Goal: Task Accomplishment & Management: Manage account settings

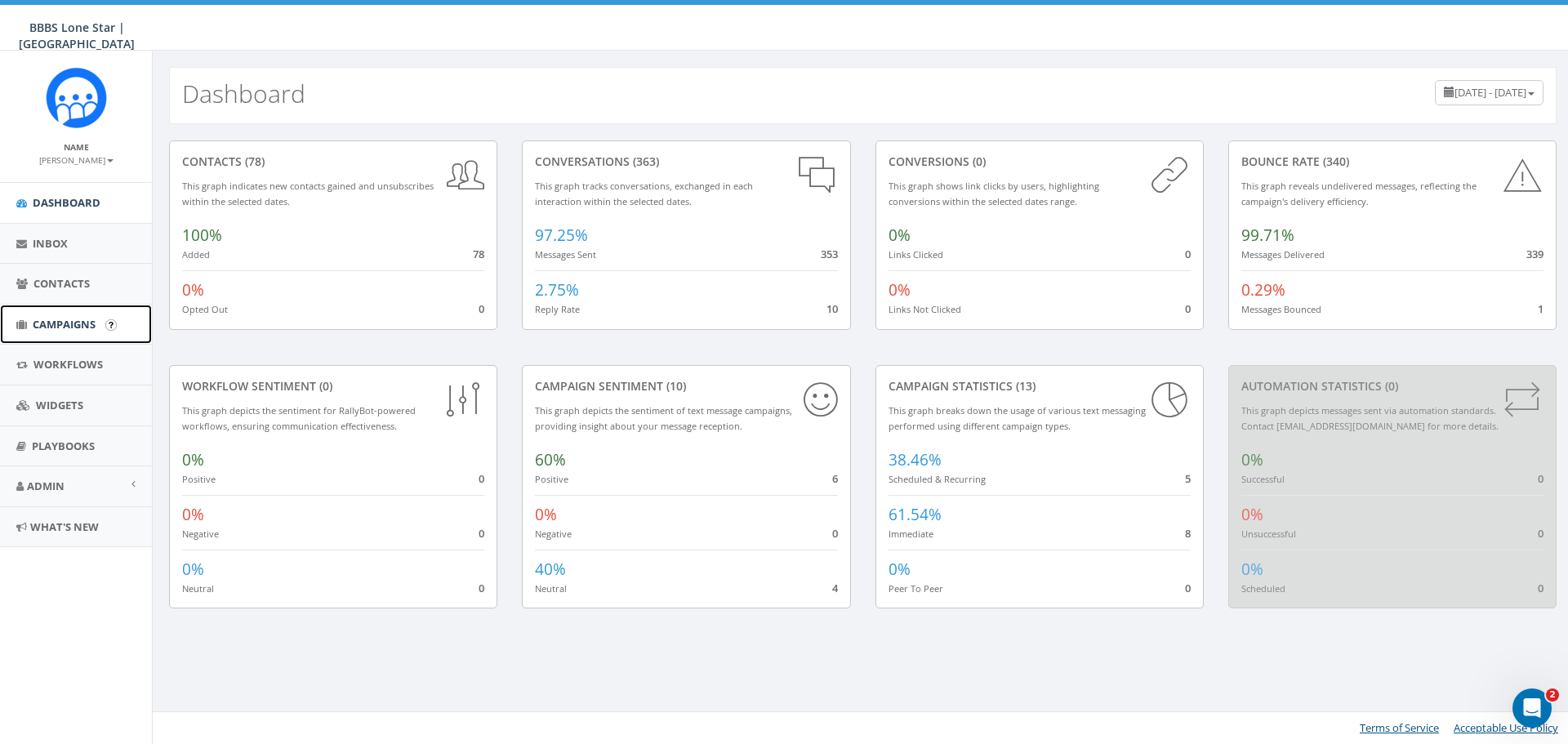
click at [53, 324] on span "Campaigns" at bounding box center [64, 324] width 63 height 15
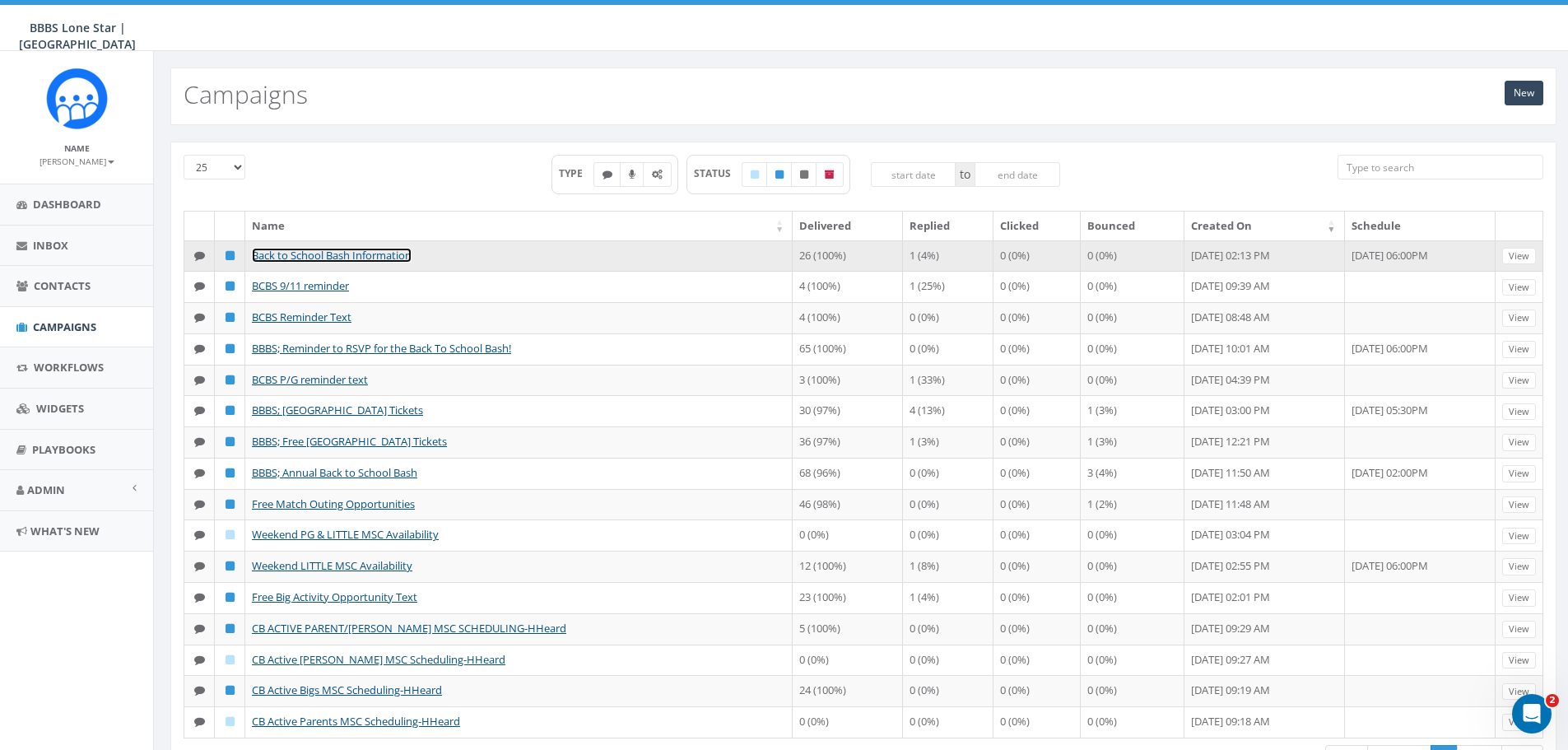
click at [318, 261] on link "Back to School Bash Information" at bounding box center [331, 254] width 160 height 15
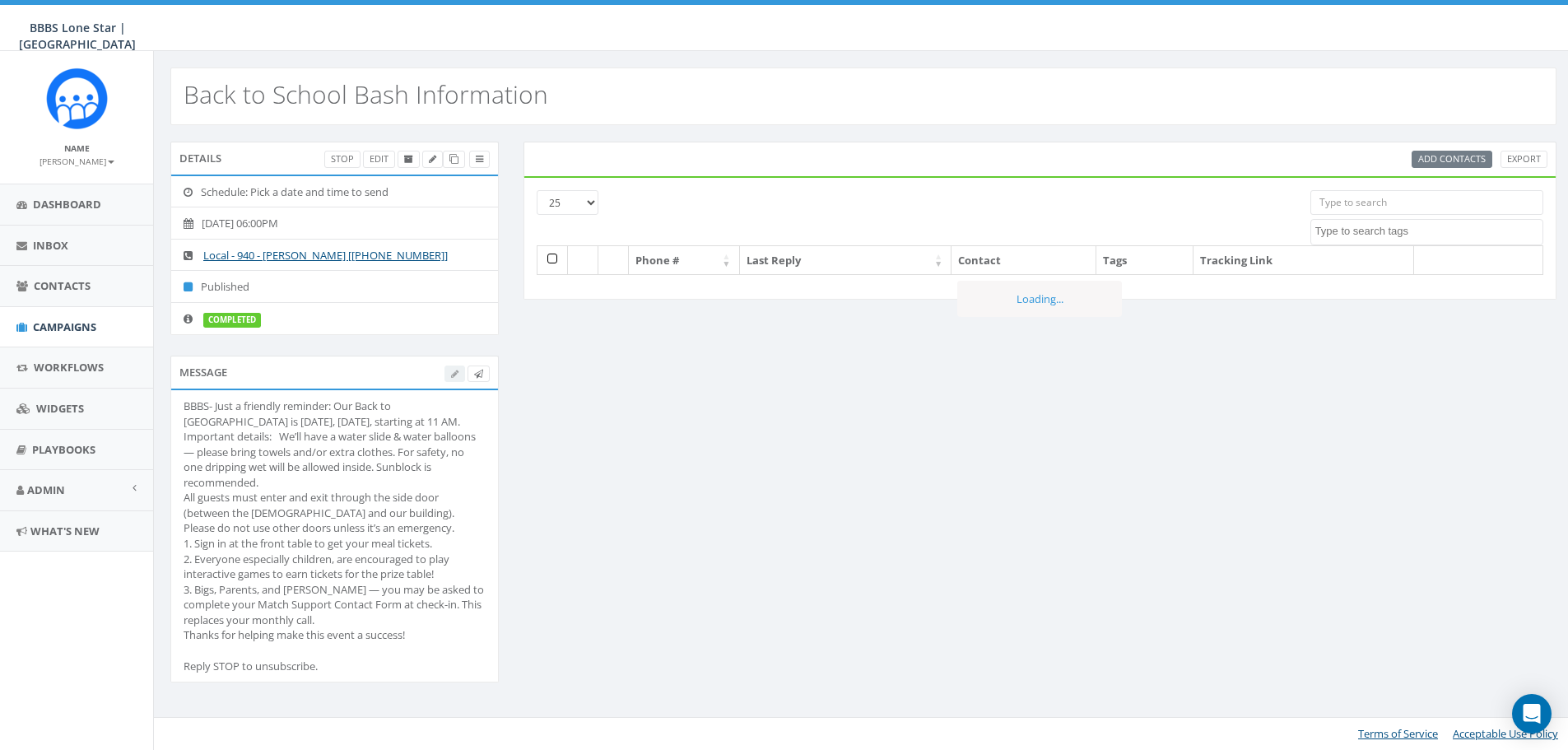
select select
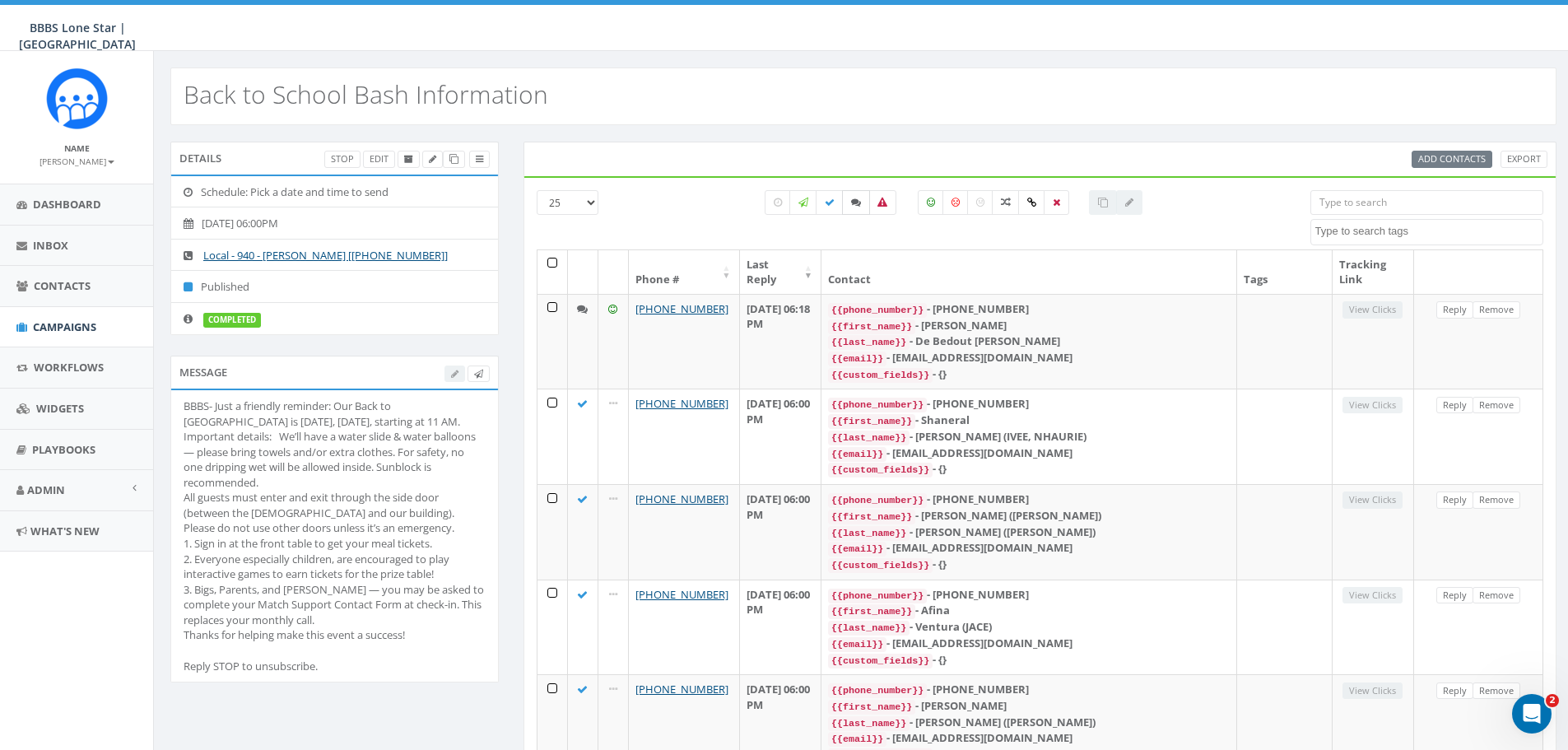
click at [851, 201] on icon at bounding box center [855, 202] width 10 height 10
checkbox input "true"
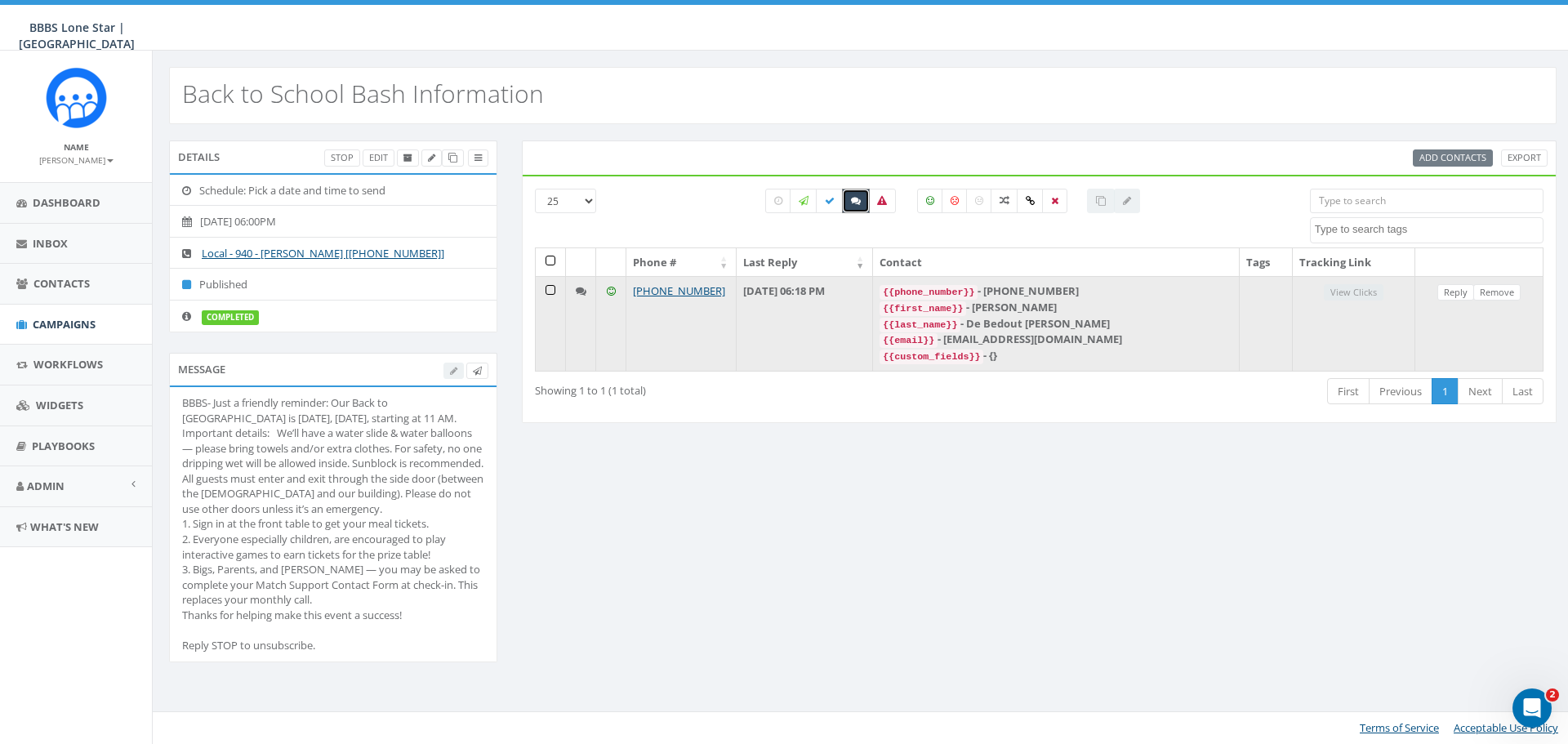
click at [873, 324] on td "September 12, 2025 06:18 PM" at bounding box center [805, 323] width 137 height 95
click at [631, 308] on td "+1 940-867-2440" at bounding box center [682, 323] width 110 height 95
click at [566, 324] on td at bounding box center [550, 323] width 30 height 95
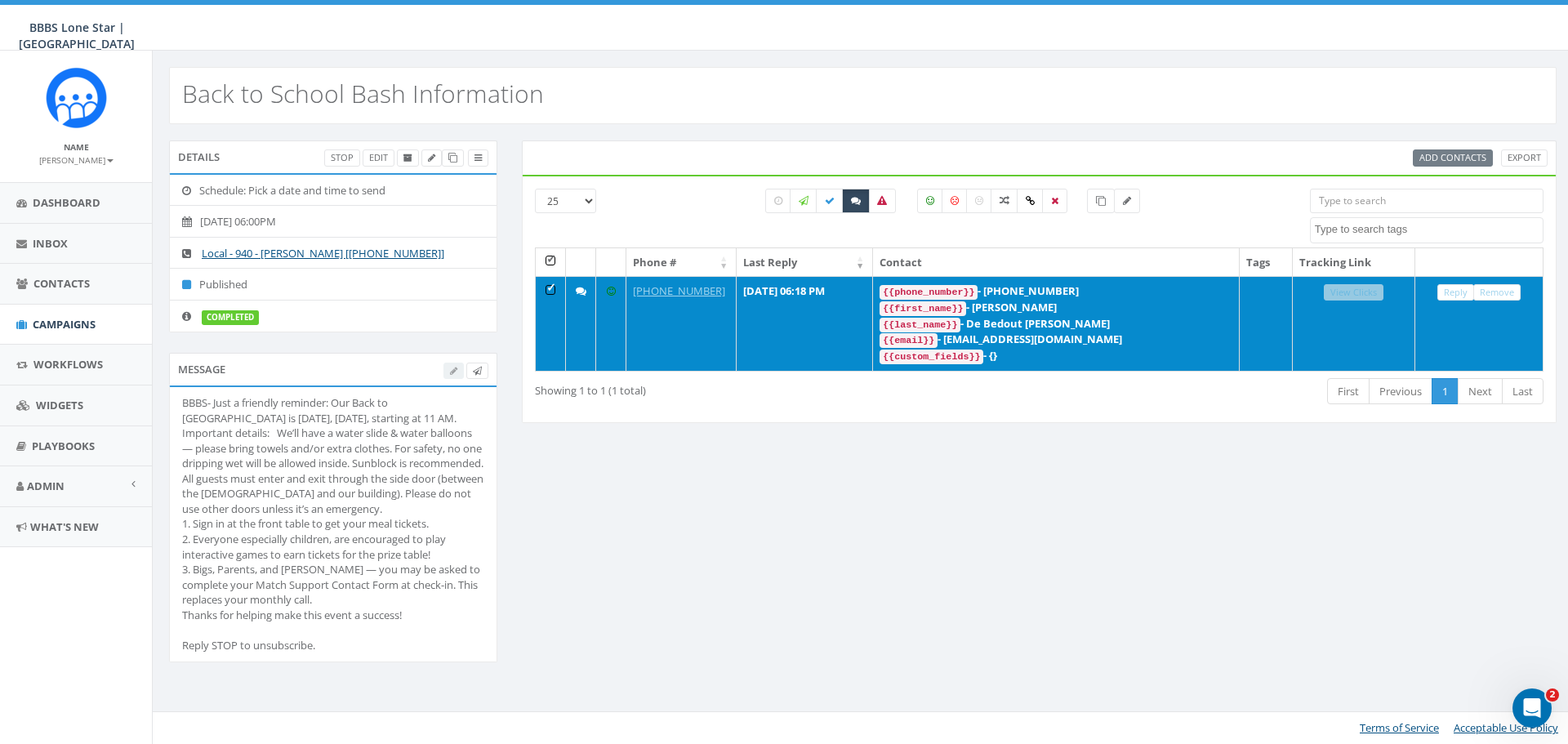
click at [583, 291] on icon at bounding box center [581, 291] width 11 height 11
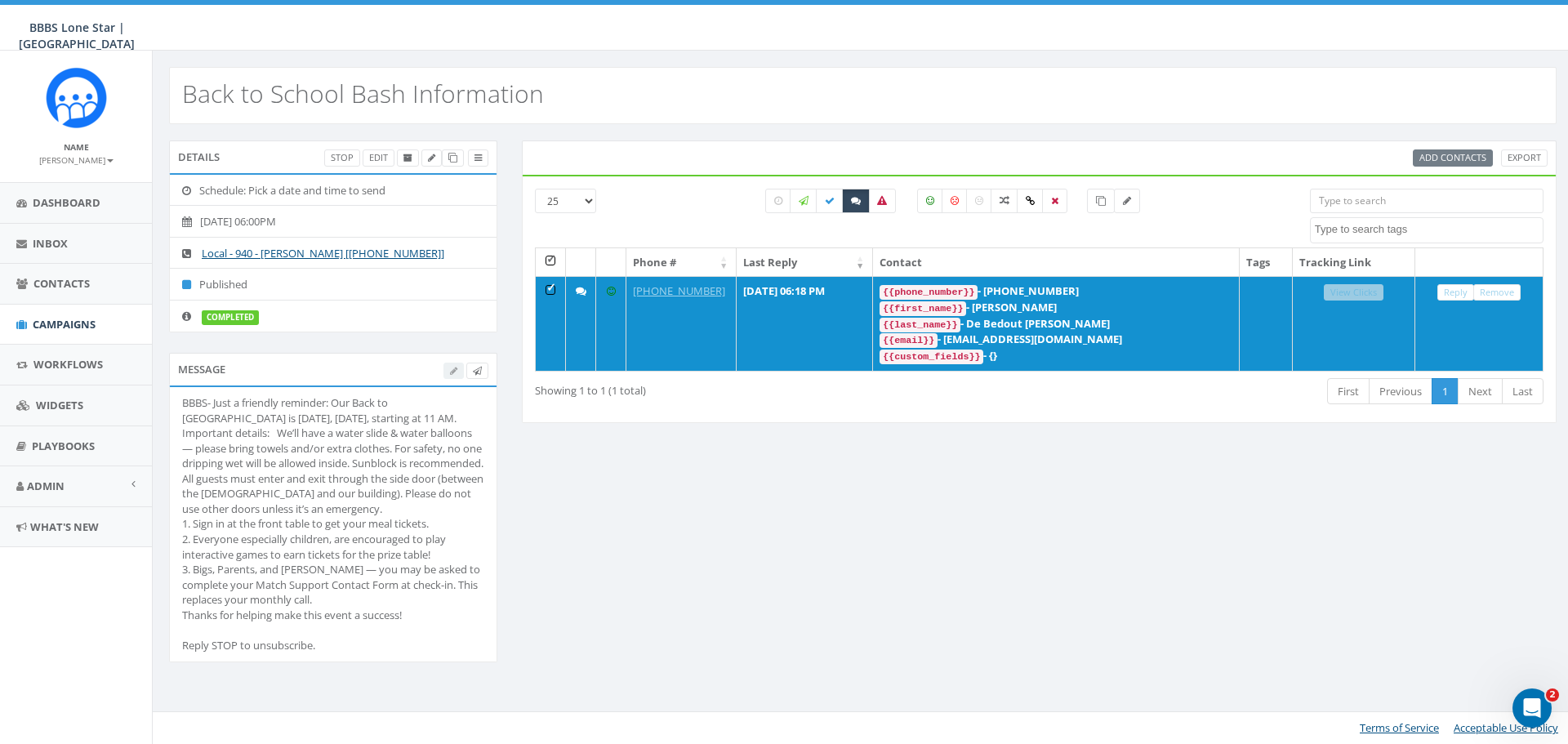
click at [701, 540] on div "Details Stop Edit Schedule: Pick a date and time to send 2025-09-12, 06:00PM Lo…" at bounding box center [862, 412] width 1412 height 543
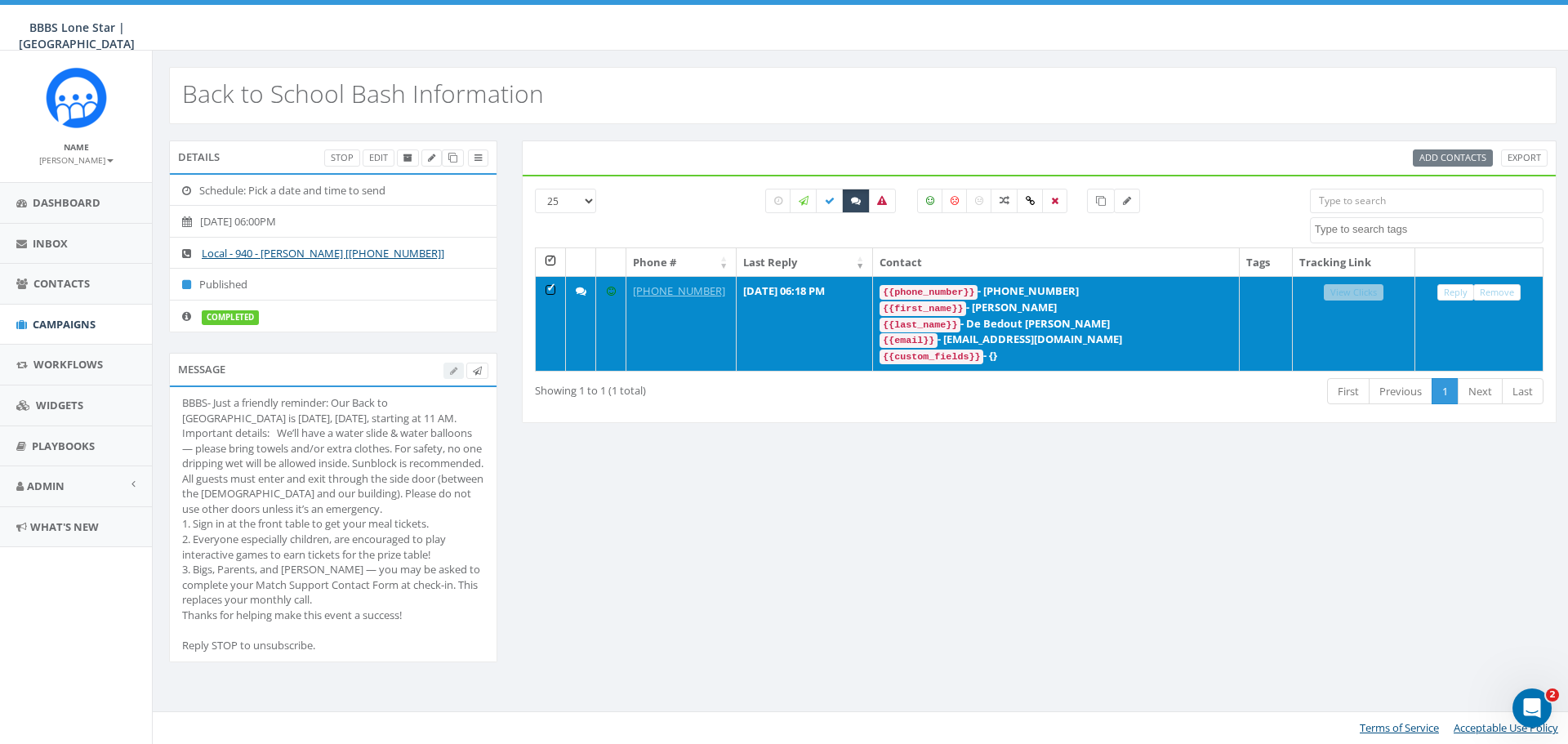
click at [549, 296] on td at bounding box center [550, 323] width 30 height 95
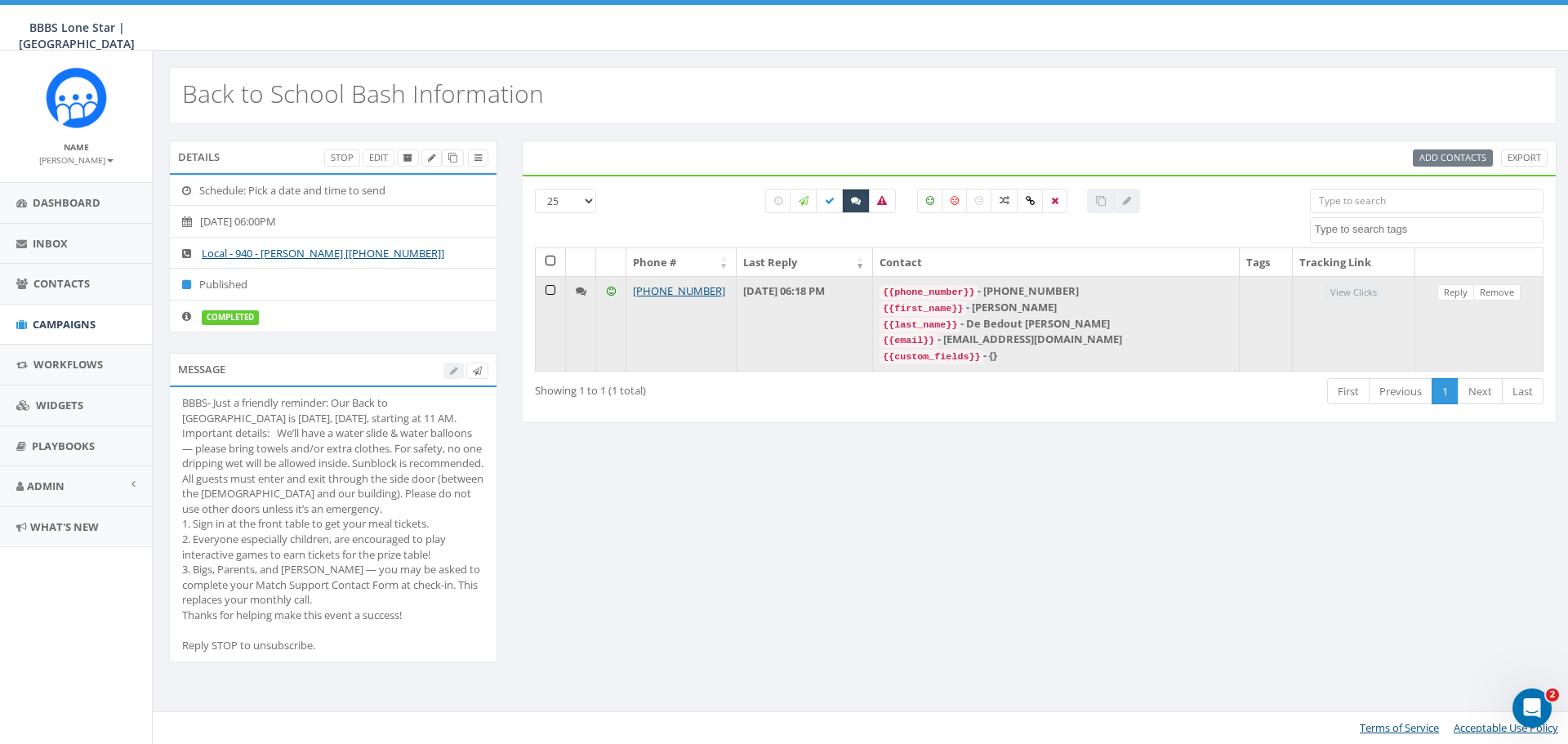
click at [1112, 324] on div "{{last_name}} - De Bedout Echavarria" at bounding box center [1055, 324] width 352 height 17
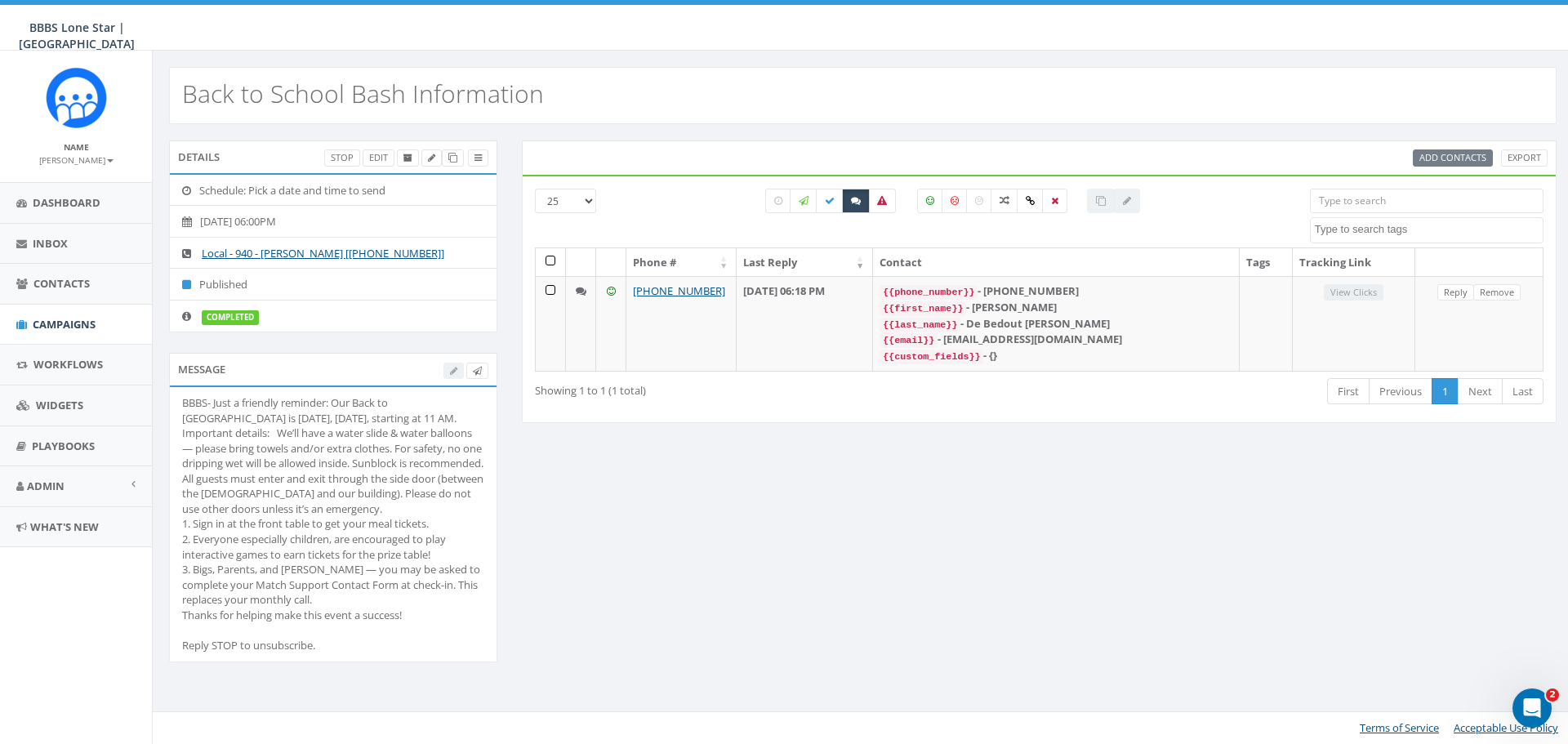
click at [1154, 507] on div "Details Stop Edit Schedule: Pick a date and time to send 2025-09-12, 06:00PM Lo…" at bounding box center [862, 412] width 1412 height 543
click at [52, 273] on link "Contacts" at bounding box center [75, 284] width 152 height 40
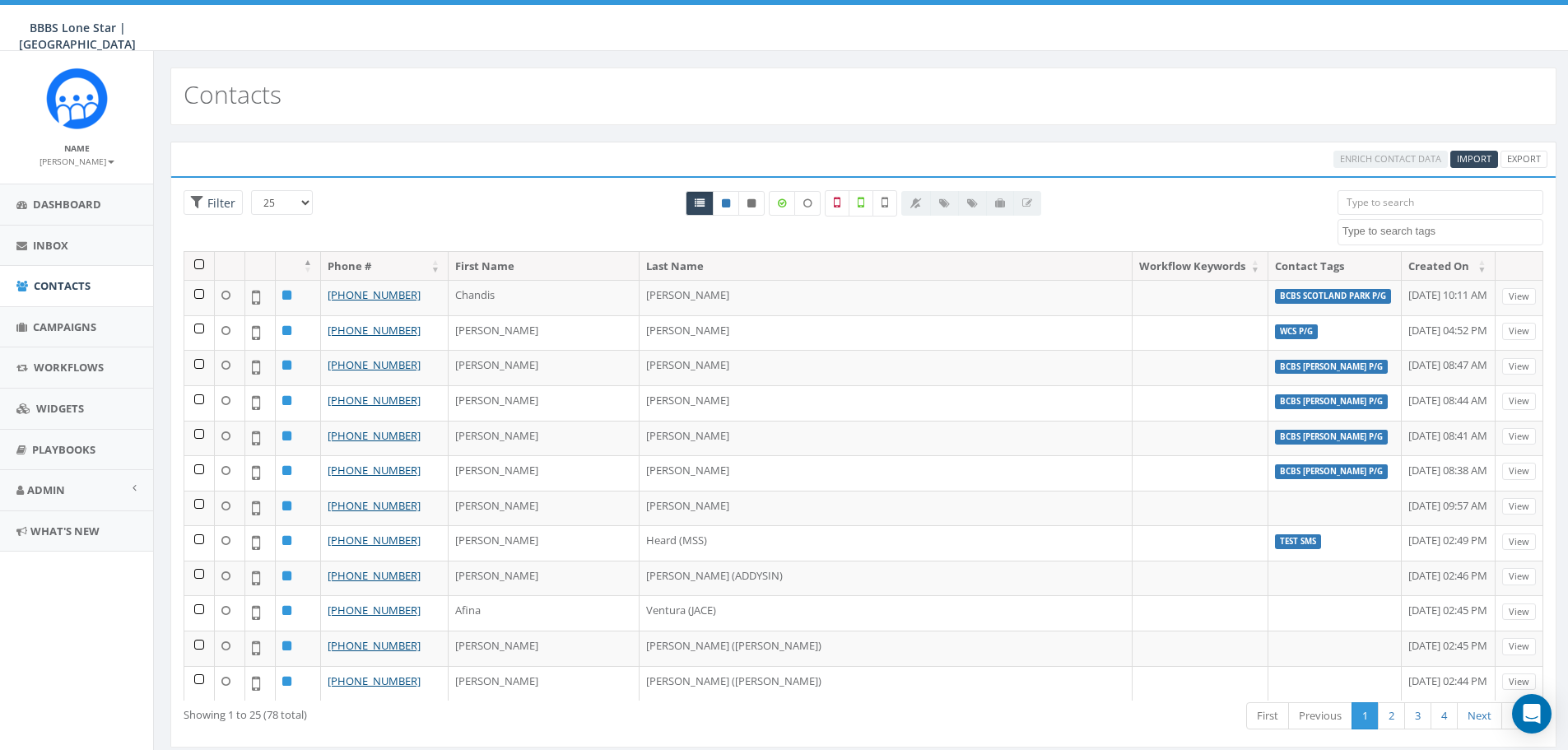
select select
